Goal: Transaction & Acquisition: Purchase product/service

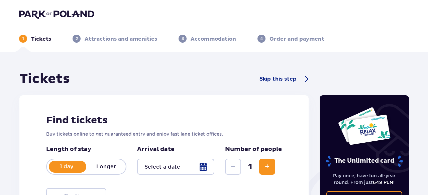
type input "[DATE]"
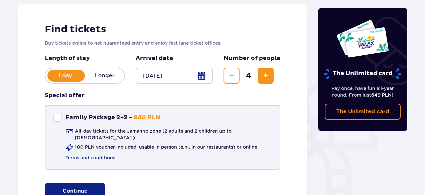
scroll to position [148, 0]
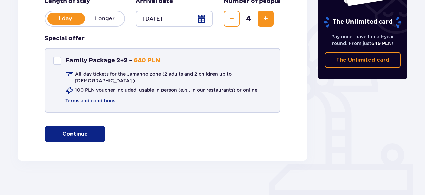
click at [60, 60] on div "Family Package 2+2" at bounding box center [57, 61] width 8 height 8
checkbox input "false"
click at [76, 131] on p "Continue" at bounding box center [74, 134] width 25 height 7
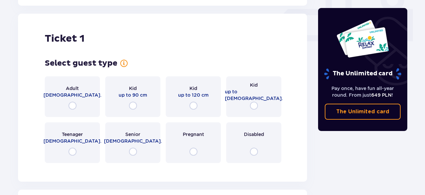
scroll to position [304, 0]
click at [72, 102] on input "radio" at bounding box center [73, 106] width 8 height 8
radio input "true"
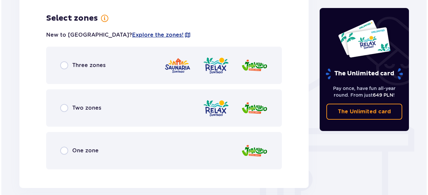
scroll to position [434, 0]
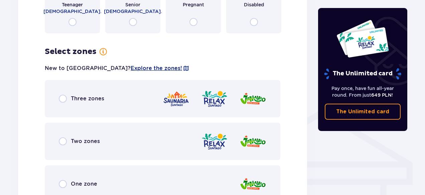
click at [131, 65] on span "Explore the zones!" at bounding box center [156, 68] width 51 height 7
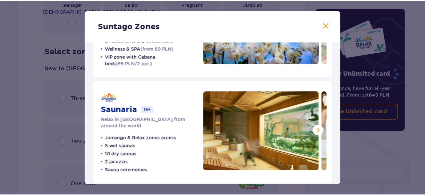
scroll to position [188, 0]
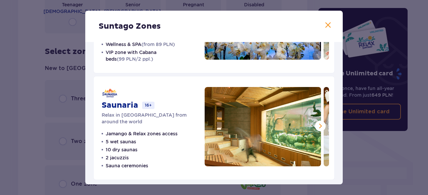
click at [327, 28] on span at bounding box center [328, 25] width 8 height 8
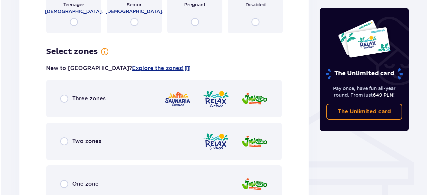
scroll to position [467, 0]
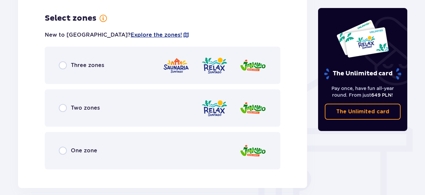
click at [131, 31] on span "Explore the zones!" at bounding box center [156, 34] width 51 height 7
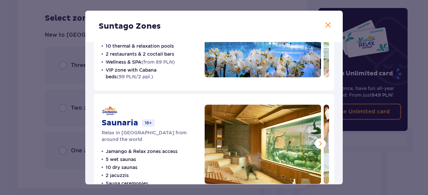
scroll to position [188, 0]
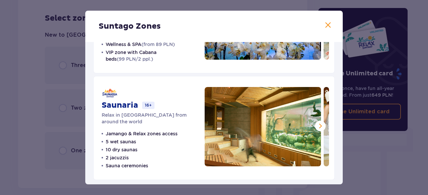
click at [317, 124] on span at bounding box center [320, 126] width 8 height 8
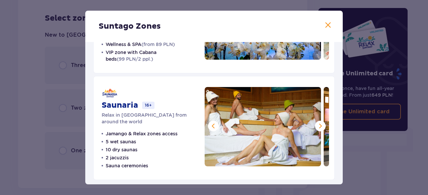
click at [317, 124] on span at bounding box center [320, 126] width 8 height 8
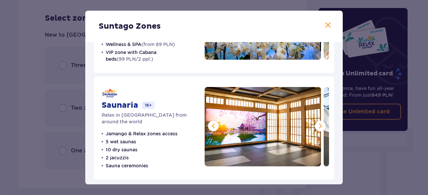
click at [317, 124] on span at bounding box center [320, 126] width 8 height 8
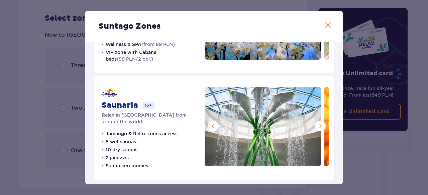
click at [317, 124] on span at bounding box center [320, 126] width 8 height 8
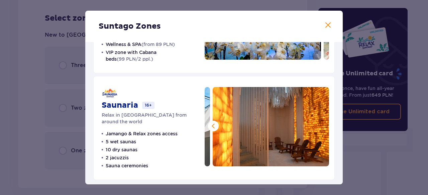
click at [317, 124] on img at bounding box center [271, 127] width 116 height 80
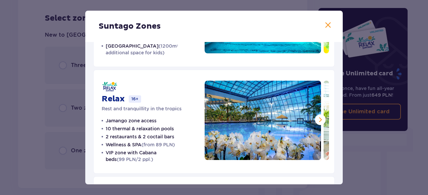
scroll to position [100, 0]
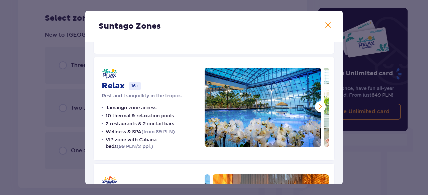
click at [317, 105] on span at bounding box center [320, 107] width 8 height 8
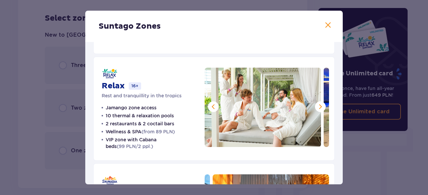
click at [317, 105] on span at bounding box center [320, 107] width 8 height 8
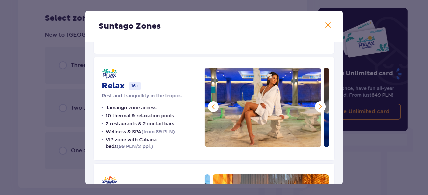
click at [317, 105] on span at bounding box center [320, 107] width 8 height 8
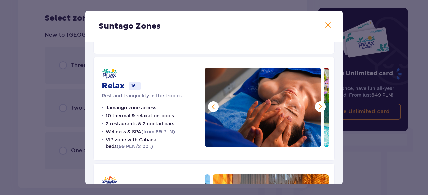
click at [317, 105] on span at bounding box center [320, 107] width 8 height 8
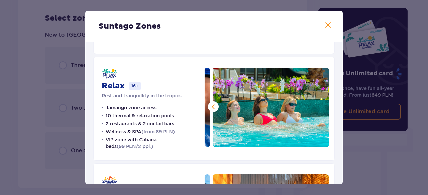
click at [317, 105] on img at bounding box center [271, 108] width 116 height 80
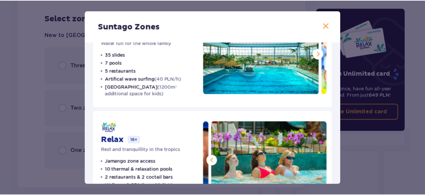
scroll to position [67, 0]
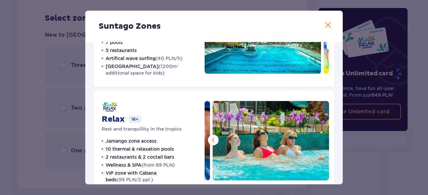
click at [327, 24] on span at bounding box center [328, 25] width 8 height 8
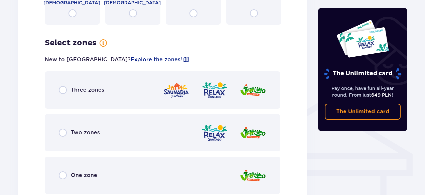
scroll to position [468, 0]
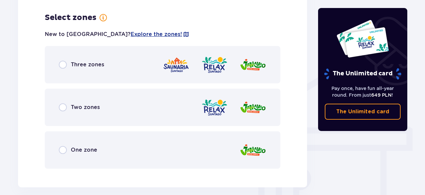
click at [61, 105] on input "radio" at bounding box center [63, 108] width 8 height 8
radio input "true"
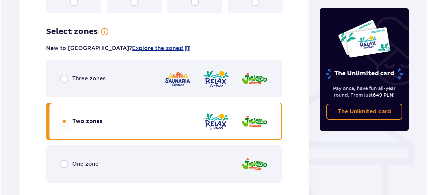
scroll to position [403, 0]
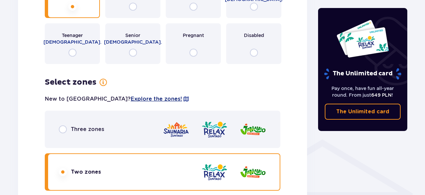
click at [131, 96] on span "Explore the zones!" at bounding box center [156, 99] width 51 height 7
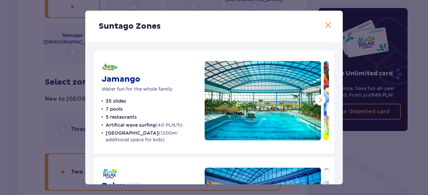
click at [326, 24] on span at bounding box center [328, 25] width 8 height 8
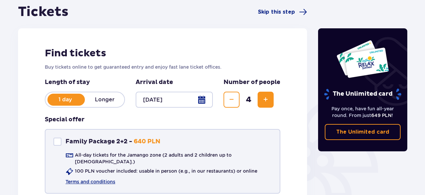
scroll to position [102, 0]
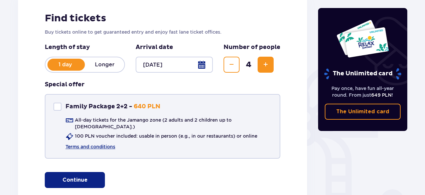
click at [60, 108] on div "Family Package 2+2" at bounding box center [57, 107] width 8 height 8
checkbox input "true"
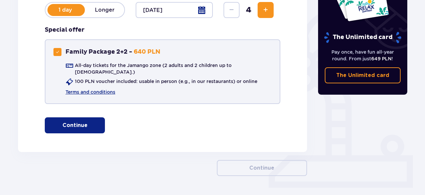
scroll to position [172, 0]
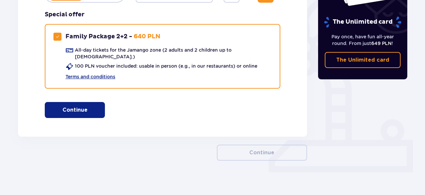
click at [83, 102] on button "Continue" at bounding box center [75, 110] width 60 height 16
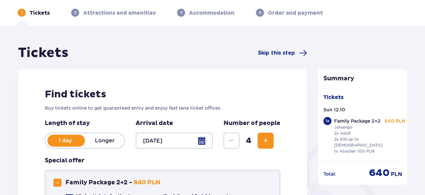
scroll to position [0, 0]
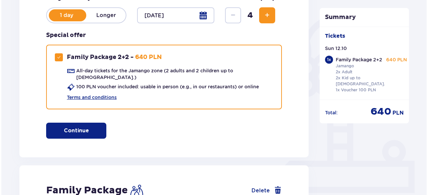
scroll to position [136, 0]
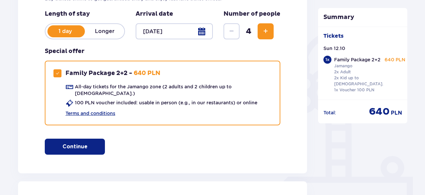
click at [168, 28] on div at bounding box center [174, 31] width 77 height 16
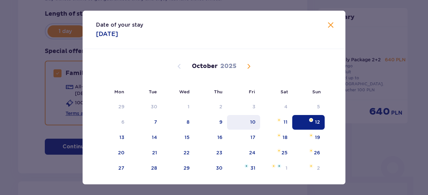
click at [251, 123] on div "10" at bounding box center [252, 122] width 5 height 7
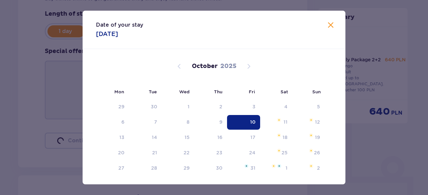
type input "10.10.25"
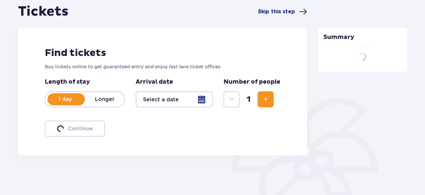
scroll to position [136, 0]
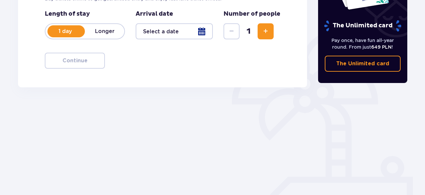
click at [266, 35] on span "Increase" at bounding box center [266, 31] width 8 height 8
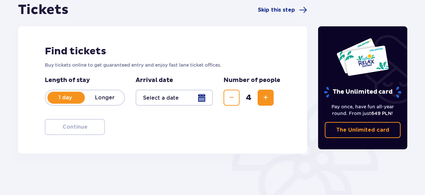
scroll to position [69, 0]
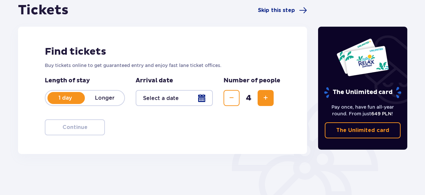
click at [177, 103] on div at bounding box center [174, 98] width 77 height 16
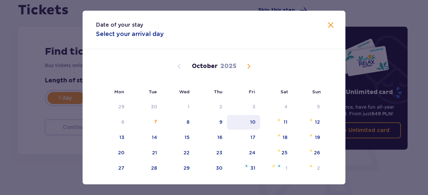
click at [250, 124] on div "10" at bounding box center [252, 122] width 5 height 7
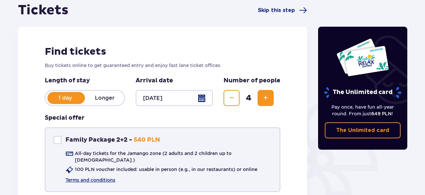
scroll to position [102, 0]
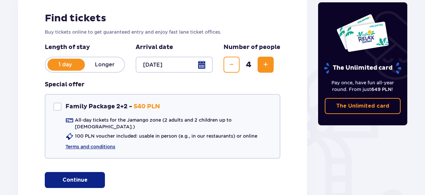
click at [206, 65] on div at bounding box center [174, 65] width 77 height 16
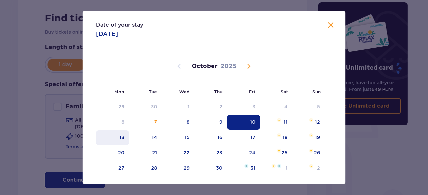
click at [117, 140] on div "13" at bounding box center [112, 138] width 33 height 15
click at [119, 138] on div "13" at bounding box center [121, 137] width 5 height 7
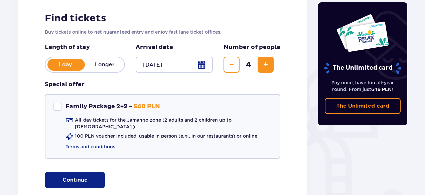
click at [200, 65] on div at bounding box center [174, 65] width 77 height 16
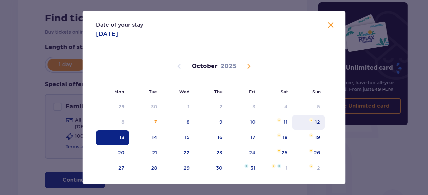
click at [313, 122] on div "12" at bounding box center [308, 122] width 32 height 15
type input "12.10.25"
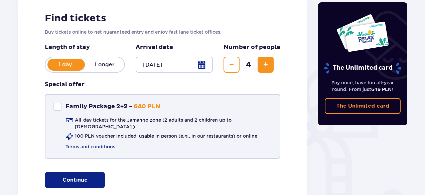
scroll to position [148, 0]
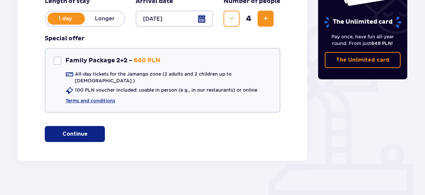
click at [57, 134] on button "Continue" at bounding box center [75, 134] width 60 height 16
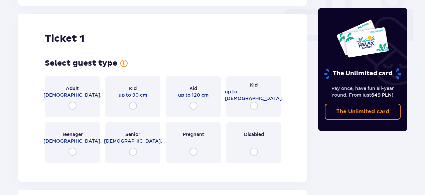
scroll to position [304, 0]
click at [70, 102] on input "radio" at bounding box center [73, 106] width 8 height 8
radio input "true"
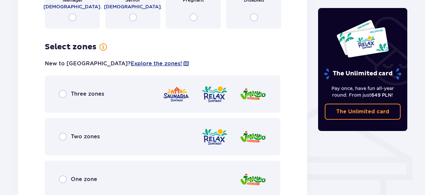
scroll to position [467, 0]
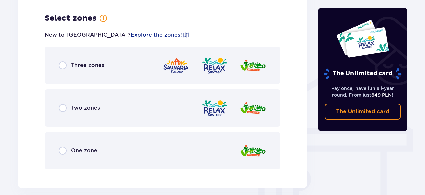
click at [66, 147] on input "radio" at bounding box center [63, 151] width 8 height 8
radio input "true"
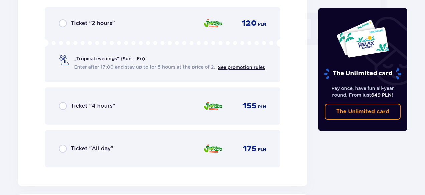
scroll to position [670, 0]
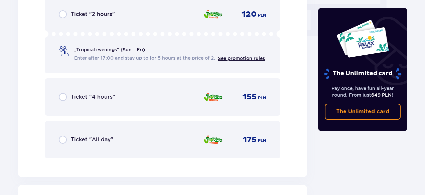
click at [63, 137] on input "radio" at bounding box center [63, 140] width 8 height 8
radio input "true"
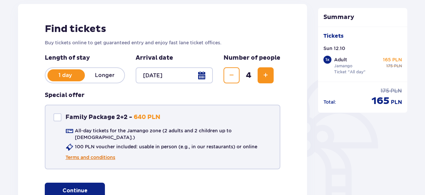
scroll to position [100, 0]
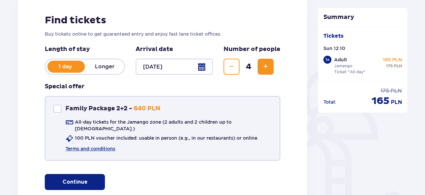
click at [58, 105] on div "Family Package 2+2" at bounding box center [57, 109] width 8 height 8
checkbox input "true"
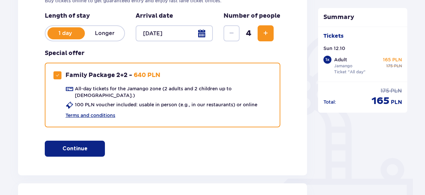
click at [96, 141] on button "Continue" at bounding box center [75, 149] width 60 height 16
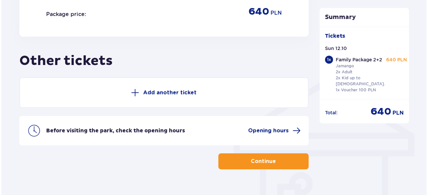
scroll to position [471, 0]
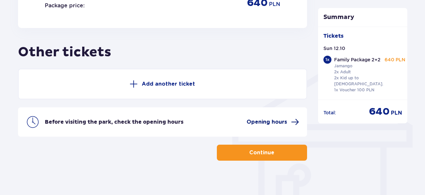
click at [283, 119] on span "Opening hours" at bounding box center [267, 122] width 40 height 7
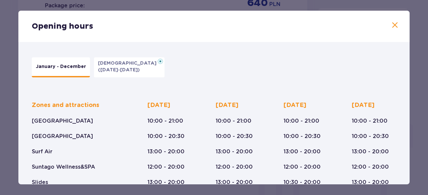
click at [394, 27] on span at bounding box center [395, 25] width 8 height 8
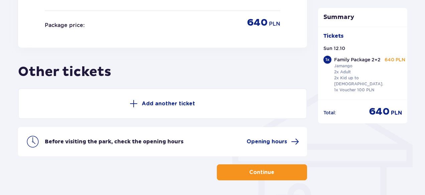
scroll to position [471, 0]
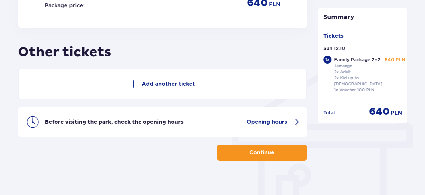
click at [287, 155] on button "Continue" at bounding box center [262, 153] width 90 height 16
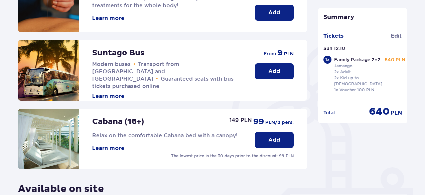
scroll to position [134, 0]
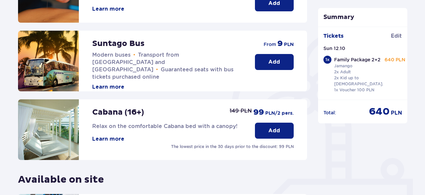
click at [103, 137] on button "Learn more" at bounding box center [108, 139] width 32 height 7
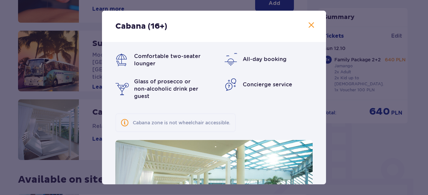
click at [312, 26] on span at bounding box center [311, 25] width 8 height 8
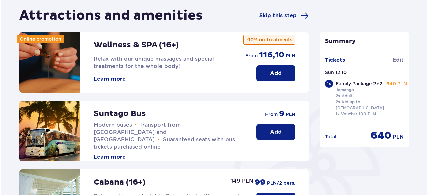
scroll to position [33, 0]
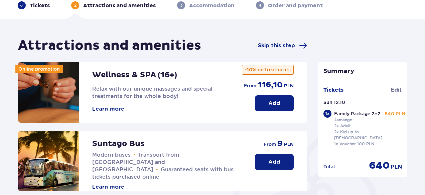
click at [121, 109] on button "Learn more" at bounding box center [108, 109] width 32 height 7
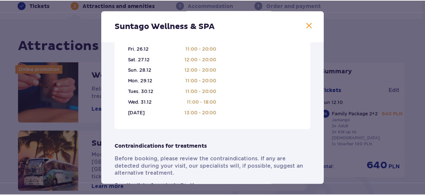
scroll to position [368, 0]
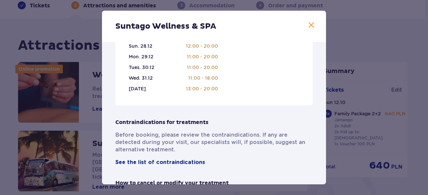
click at [308, 25] on span at bounding box center [311, 25] width 8 height 8
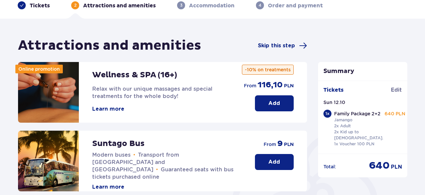
click at [280, 103] on button "Add" at bounding box center [274, 104] width 39 height 16
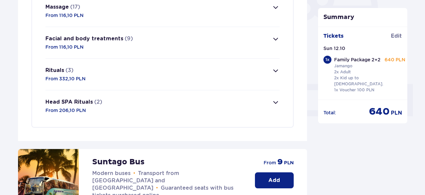
scroll to position [162, 0]
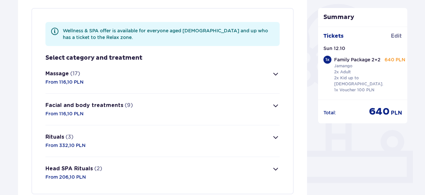
click at [274, 78] on button "Massage (17) From 116,10 PLN" at bounding box center [162, 77] width 234 height 31
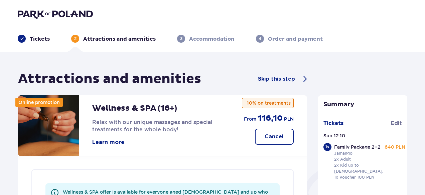
scroll to position [67, 0]
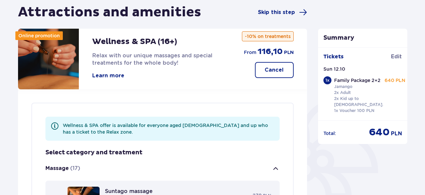
click at [282, 69] on p "Cancel" at bounding box center [274, 70] width 19 height 7
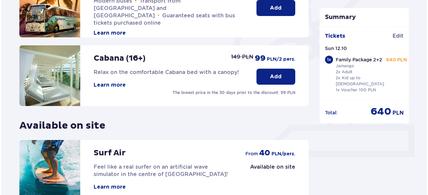
scroll to position [121, 0]
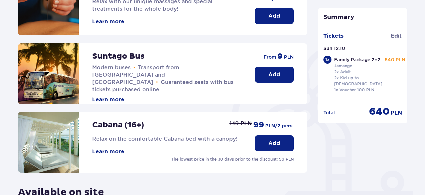
click at [122, 96] on button "Learn more" at bounding box center [108, 99] width 32 height 7
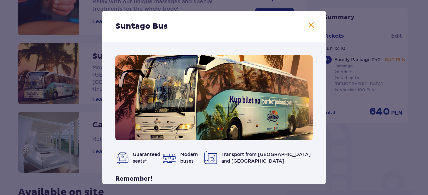
click at [311, 24] on span at bounding box center [311, 25] width 8 height 8
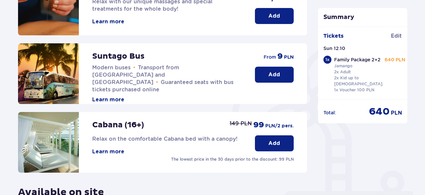
click at [274, 73] on p "Add" at bounding box center [274, 74] width 12 height 7
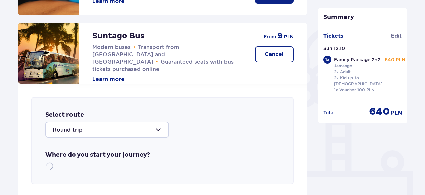
scroll to position [231, 0]
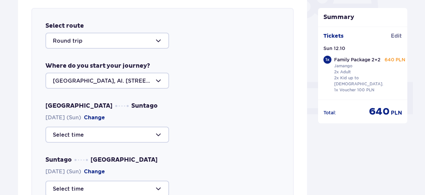
click at [157, 41] on div at bounding box center [107, 41] width 124 height 16
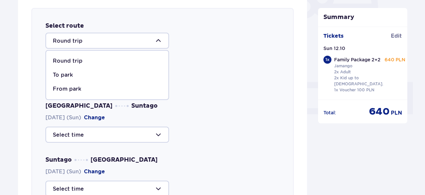
click at [82, 62] on div "Round trip" at bounding box center [107, 60] width 109 height 7
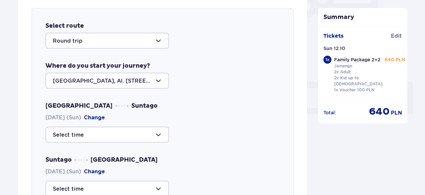
click at [160, 85] on div at bounding box center [107, 81] width 124 height 16
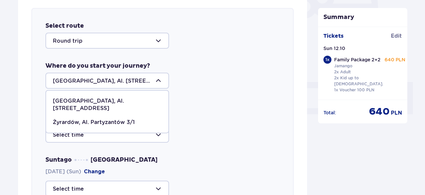
click at [119, 101] on p "Warsaw, Al. Jerozolimskie 56" at bounding box center [107, 105] width 109 height 15
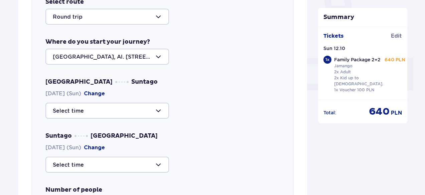
scroll to position [264, 0]
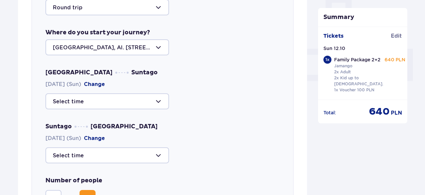
click at [159, 102] on div at bounding box center [107, 102] width 124 height 16
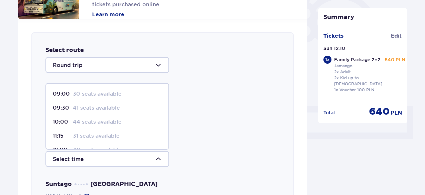
scroll to position [197, 0]
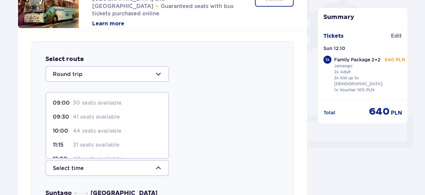
click at [108, 133] on p "44 seats available" at bounding box center [97, 131] width 49 height 7
type input "10:00"
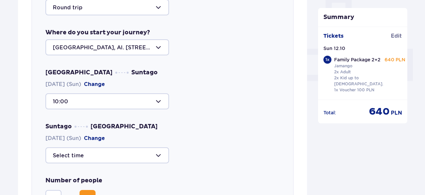
scroll to position [297, 0]
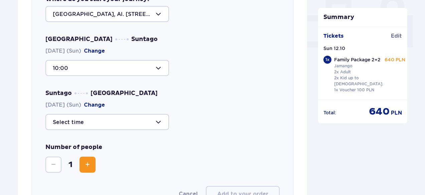
click at [160, 123] on div at bounding box center [107, 122] width 124 height 16
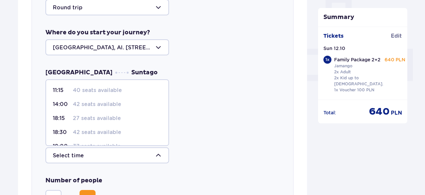
scroll to position [33, 0]
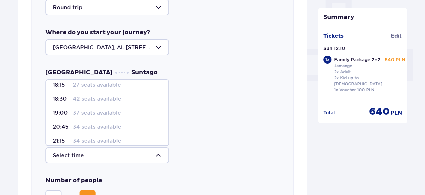
click at [96, 113] on p "37 seats available" at bounding box center [97, 113] width 48 height 7
type input "19:00"
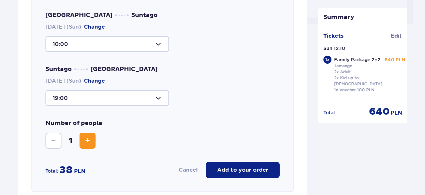
scroll to position [331, 0]
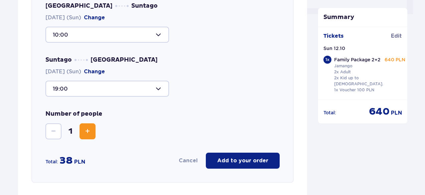
click at [90, 131] on span "Increase" at bounding box center [88, 132] width 8 height 8
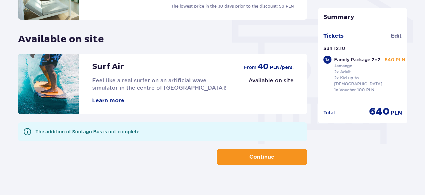
scroll to position [586, 0]
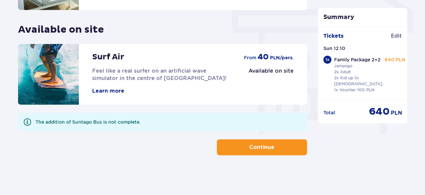
click at [266, 147] on p "Continue" at bounding box center [261, 147] width 25 height 7
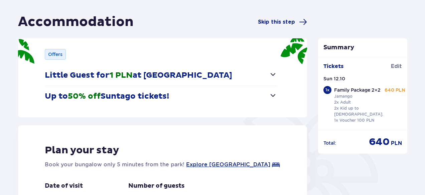
scroll to position [67, 0]
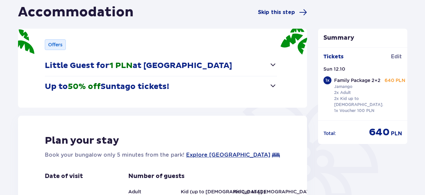
click at [270, 85] on span "button" at bounding box center [273, 86] width 8 height 8
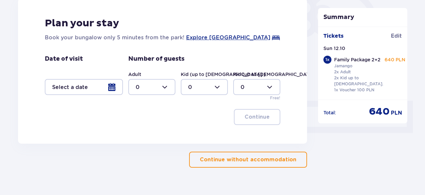
scroll to position [217, 0]
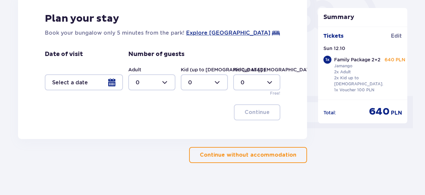
click at [260, 152] on p "Continue without accommodation" at bounding box center [248, 155] width 97 height 7
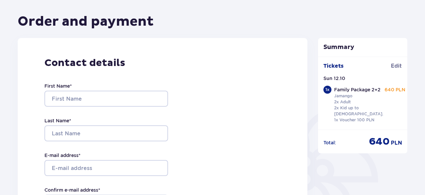
scroll to position [67, 0]
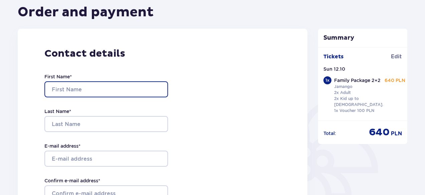
click at [91, 89] on input "First Name *" at bounding box center [106, 90] width 124 height 16
type input "idit"
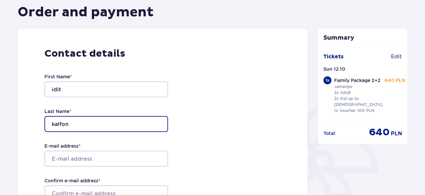
type input "kalfon"
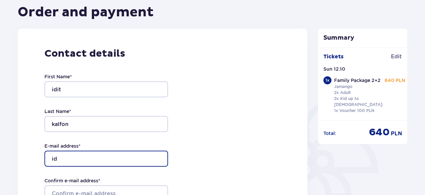
type input "[EMAIL_ADDRESS][DOMAIN_NAME]"
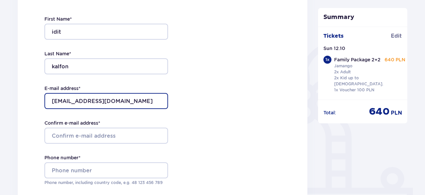
scroll to position [134, 0]
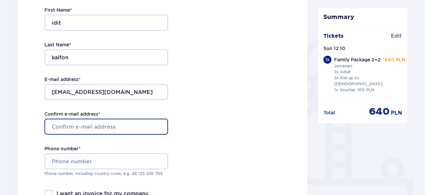
click at [123, 128] on input "Confirm e-mail address *" at bounding box center [106, 127] width 124 height 16
type input "[EMAIL_ADDRESS][DOMAIN_NAME]"
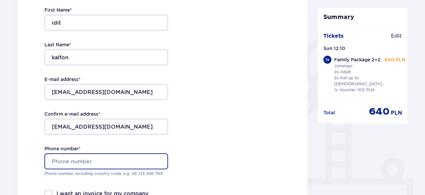
click at [98, 161] on input "Phone number *" at bounding box center [106, 162] width 124 height 16
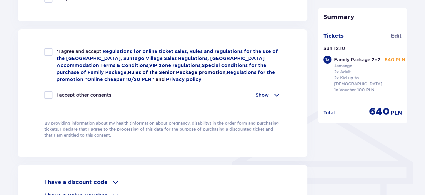
scroll to position [334, 0]
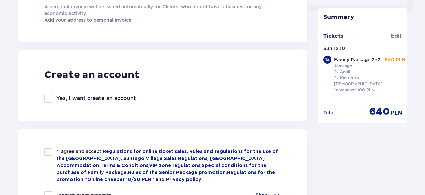
type input "972504058296"
click at [46, 101] on div at bounding box center [48, 99] width 8 height 8
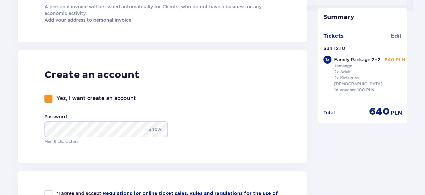
click at [52, 99] on div "Yes, I want create an account" at bounding box center [90, 99] width 92 height 8
checkbox input "false"
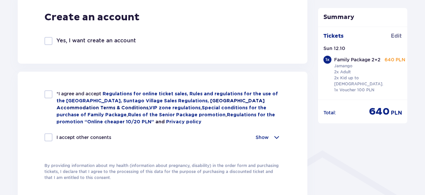
scroll to position [401, 0]
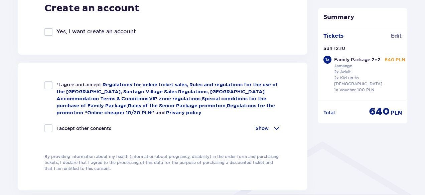
click at [50, 85] on div at bounding box center [48, 86] width 8 height 8
checkbox input "true"
click at [268, 128] on p "Show" at bounding box center [262, 128] width 13 height 7
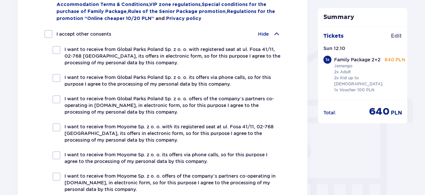
scroll to position [468, 0]
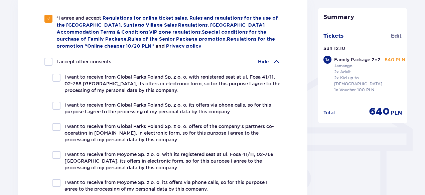
click at [276, 62] on span at bounding box center [277, 62] width 8 height 8
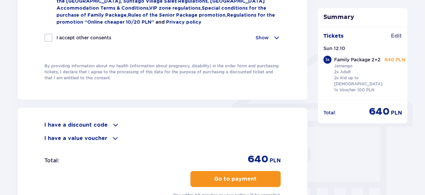
scroll to position [501, 0]
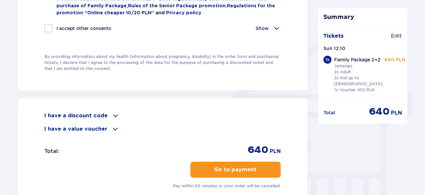
click at [115, 117] on span at bounding box center [116, 116] width 8 height 8
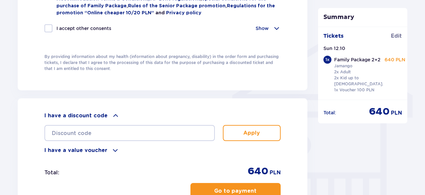
click at [115, 117] on span at bounding box center [116, 116] width 8 height 8
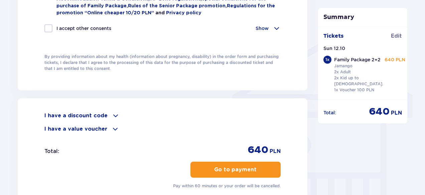
click at [111, 129] on span at bounding box center [115, 129] width 8 height 8
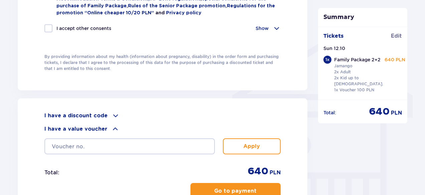
click at [111, 129] on span at bounding box center [115, 129] width 8 height 8
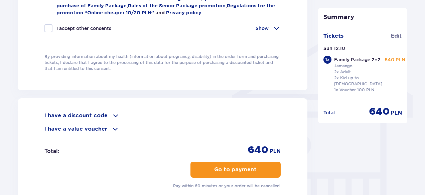
scroll to position [535, 0]
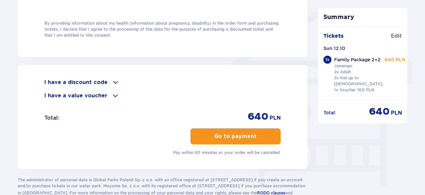
click at [232, 138] on p "Go to payment" at bounding box center [235, 136] width 42 height 7
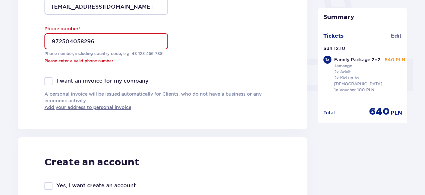
scroll to position [254, 0]
click at [51, 41] on input "972504058296" at bounding box center [106, 41] width 124 height 16
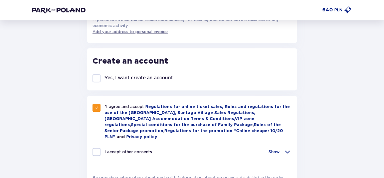
scroll to position [119, 0]
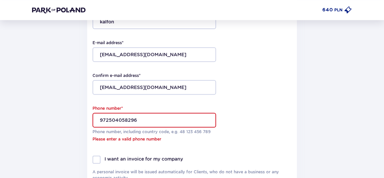
click at [130, 117] on input "972504058296" at bounding box center [155, 120] width 124 height 15
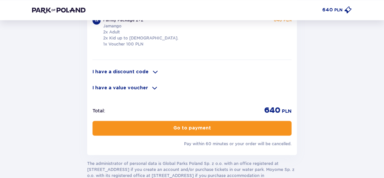
scroll to position [486, 0]
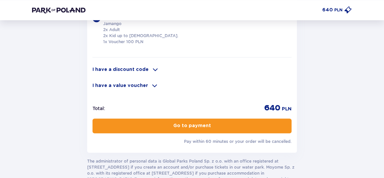
click at [189, 123] on button "Go to payment" at bounding box center [192, 125] width 199 height 15
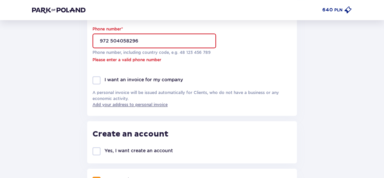
scroll to position [198, 0]
click at [118, 41] on input "972 504058296" at bounding box center [155, 41] width 124 height 15
click at [116, 40] on input "972 504058296" at bounding box center [155, 41] width 124 height 15
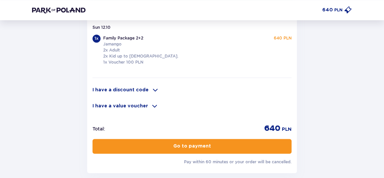
scroll to position [502, 0]
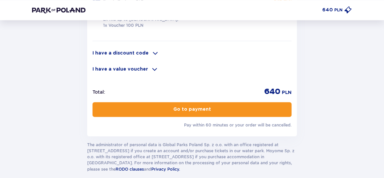
click at [169, 102] on button "Go to payment" at bounding box center [192, 109] width 199 height 15
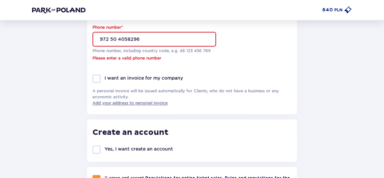
scroll to position [198, 0]
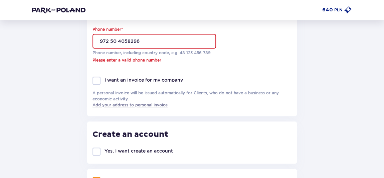
click at [127, 43] on input "972 50 4058296" at bounding box center [155, 41] width 124 height 15
click at [119, 41] on input "972 50 4058296" at bounding box center [155, 41] width 124 height 15
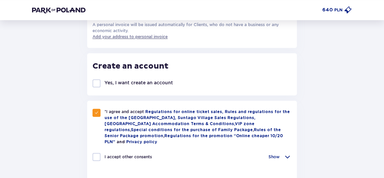
scroll to position [168, 0]
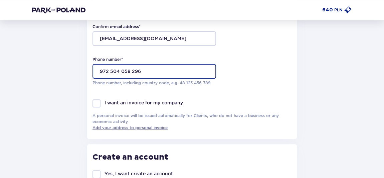
click at [95, 71] on input "972 504 058 296" at bounding box center [155, 71] width 124 height 15
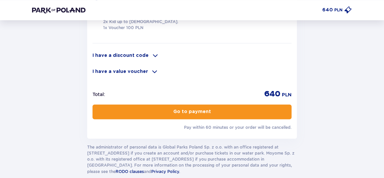
scroll to position [530, 0]
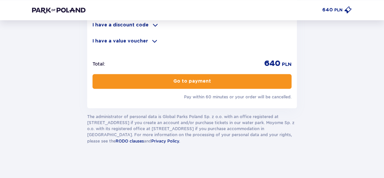
click at [184, 78] on p "Go to payment" at bounding box center [192, 81] width 38 height 7
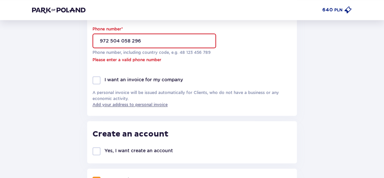
scroll to position [198, 0]
click at [157, 37] on input "972 504 058 296" at bounding box center [155, 41] width 124 height 15
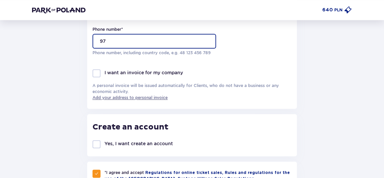
type input "9"
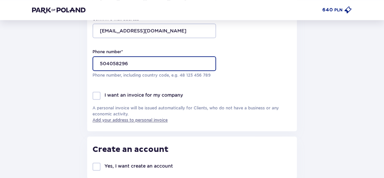
scroll to position [168, 0]
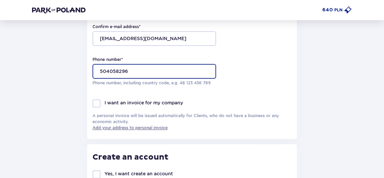
click at [101, 72] on input "504058296" at bounding box center [155, 71] width 124 height 15
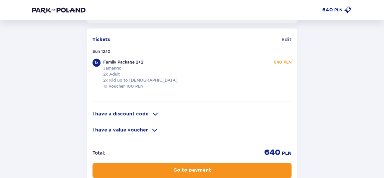
scroll to position [530, 0]
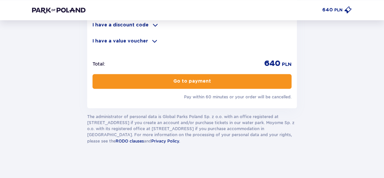
click at [162, 74] on button "Go to payment" at bounding box center [192, 81] width 199 height 15
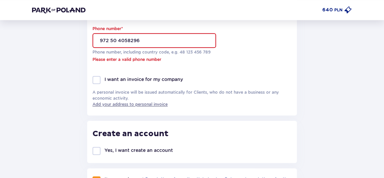
scroll to position [198, 0]
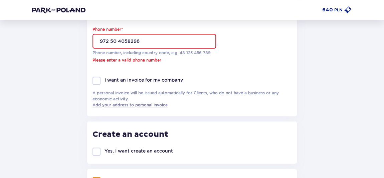
click at [127, 39] on input "972 50 4058296" at bounding box center [155, 41] width 124 height 15
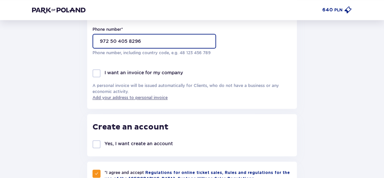
click at [138, 40] on input "972 50 405 8296" at bounding box center [155, 41] width 124 height 15
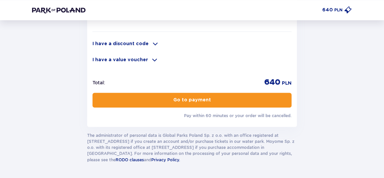
scroll to position [530, 0]
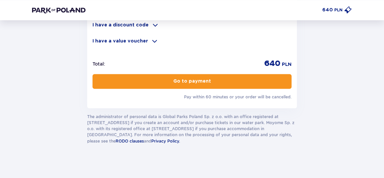
click at [186, 78] on p "Go to payment" at bounding box center [192, 81] width 38 height 7
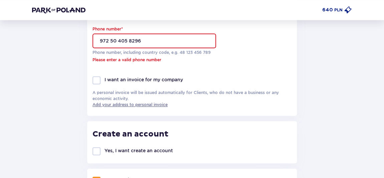
scroll to position [198, 0]
click at [138, 43] on input "972 50 405 8296" at bounding box center [155, 41] width 124 height 15
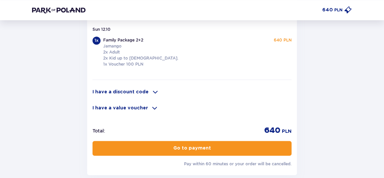
scroll to position [472, 0]
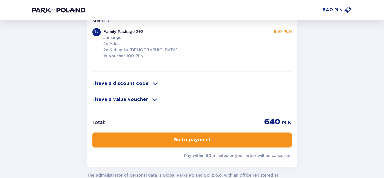
click at [210, 136] on span "button" at bounding box center [212, 139] width 7 height 7
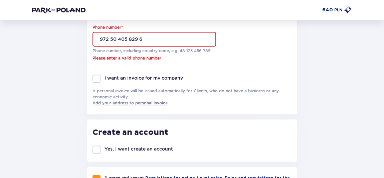
scroll to position [198, 0]
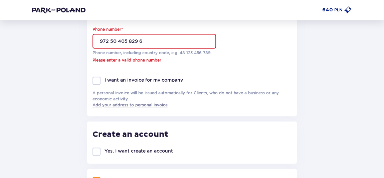
click at [139, 40] on input "972 50 405 829 6" at bounding box center [155, 41] width 124 height 15
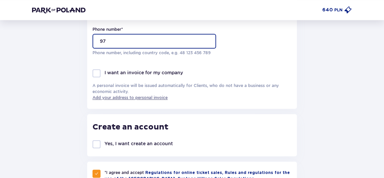
type input "9"
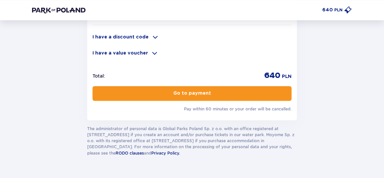
scroll to position [530, 0]
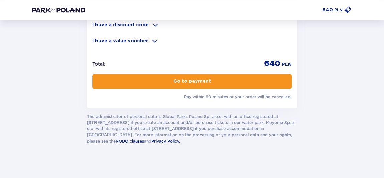
type input "+972 50 405 8296"
click at [184, 78] on p "Go to payment" at bounding box center [192, 81] width 38 height 7
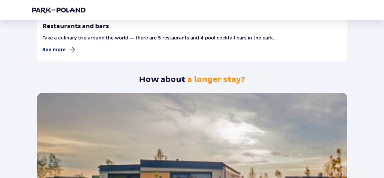
scroll to position [439, 0]
